Goal: Task Accomplishment & Management: Manage account settings

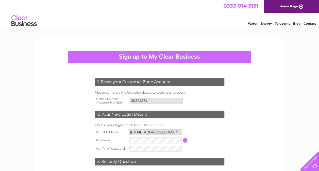
click at [185, 142] on input "button" at bounding box center [184, 140] width 5 height 5
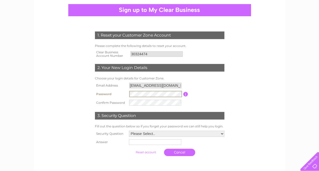
scroll to position [51, 0]
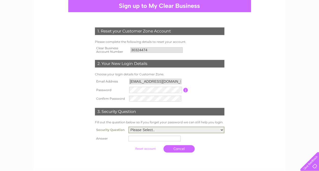
click at [145, 130] on select "Please Select.. In what town or city was your first job? In what town or city d…" at bounding box center [176, 129] width 96 height 7
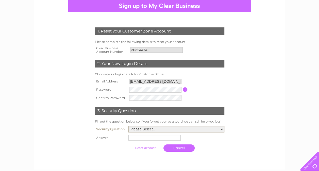
select select "1"
click at [128, 126] on select "Please Select.. In what town or city was your first job? In what town or city d…" at bounding box center [176, 129] width 96 height 7
click at [134, 135] on td at bounding box center [176, 138] width 98 height 8
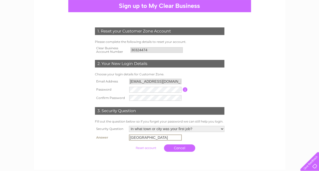
type input "Perth"
click at [120, 151] on th at bounding box center [111, 147] width 34 height 12
click at [147, 151] on td at bounding box center [146, 147] width 34 height 10
click at [144, 147] on input "submit" at bounding box center [145, 147] width 31 height 7
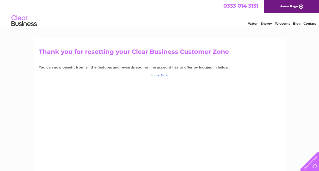
click at [161, 76] on link "Log in Now" at bounding box center [159, 75] width 17 height 4
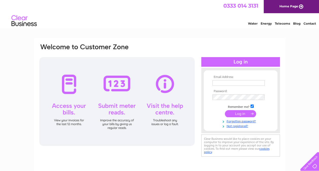
click at [232, 82] on input "text" at bounding box center [238, 83] width 52 height 6
type input "[EMAIL_ADDRESS][DOMAIN_NAME]"
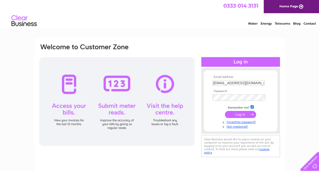
click at [240, 116] on input "submit" at bounding box center [240, 114] width 31 height 7
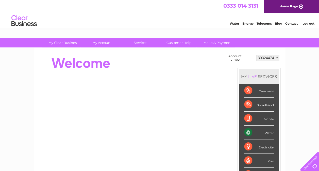
click at [256, 131] on div "Water" at bounding box center [259, 132] width 30 height 14
click at [268, 131] on div "Water" at bounding box center [259, 132] width 30 height 14
click at [308, 23] on link "Log out" at bounding box center [308, 24] width 12 height 4
